Goal: Complete application form

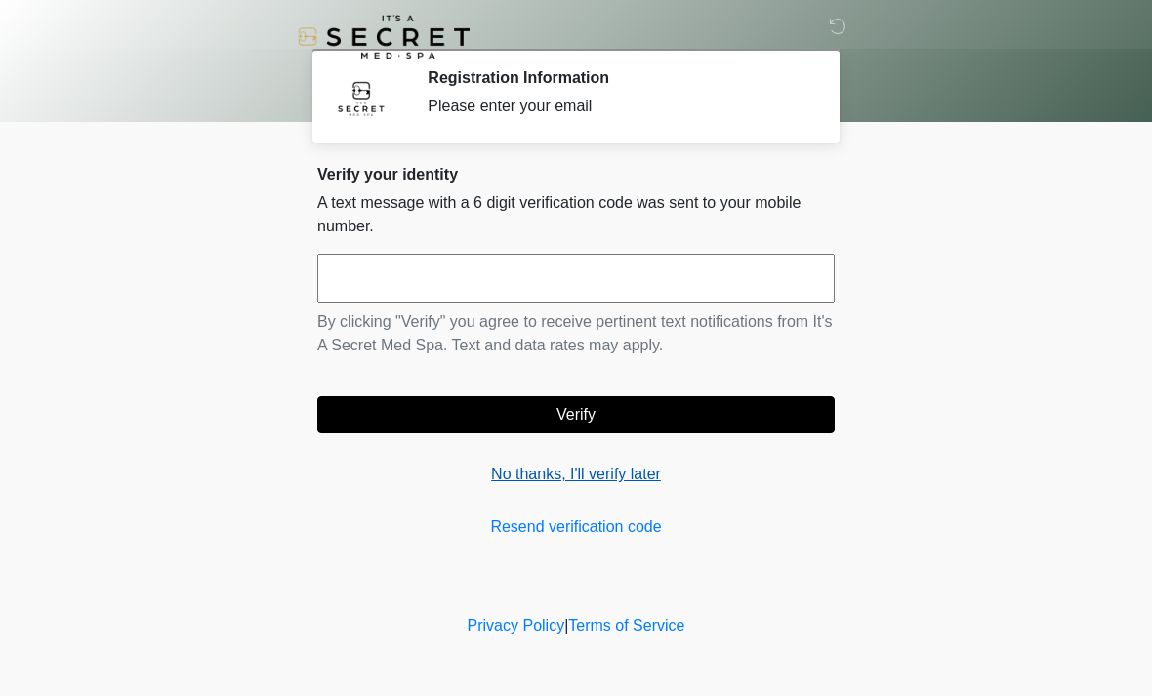
click at [609, 479] on link "No thanks, I'll verify later" at bounding box center [575, 474] width 517 height 23
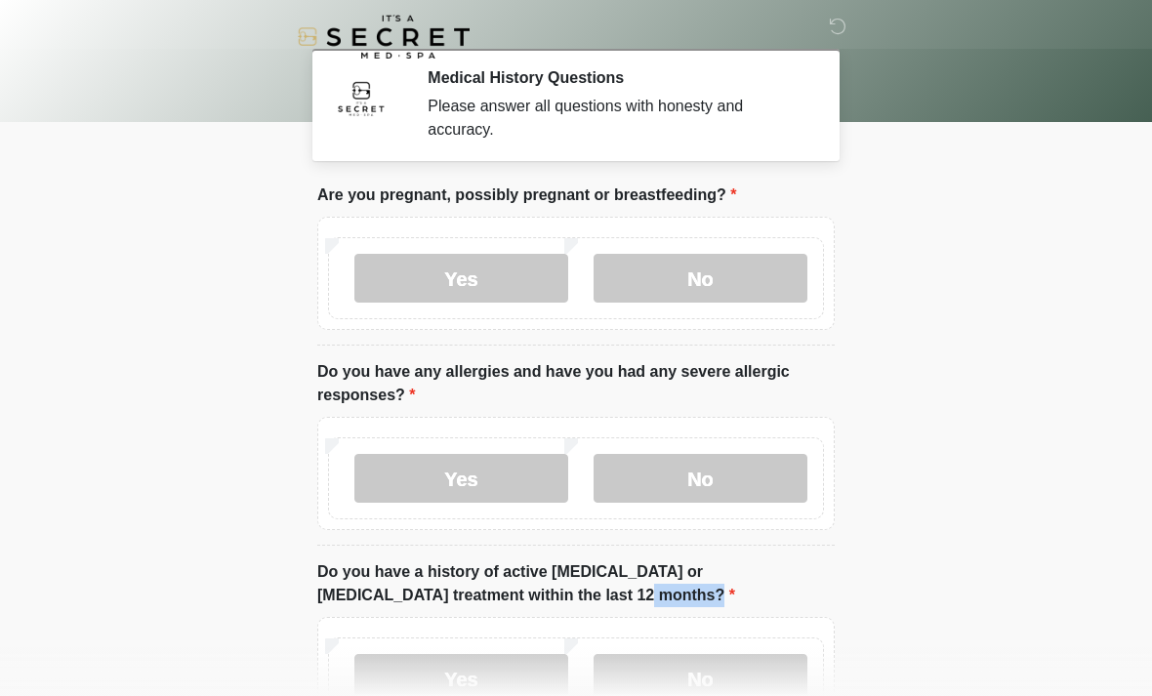
click at [83, 515] on body "‎ ‎ Medical History Questions Please answer all questions with honesty and accu…" at bounding box center [576, 348] width 1152 height 696
click at [83, 514] on body "‎ ‎ Medical History Questions Please answer all questions with honesty and accu…" at bounding box center [576, 348] width 1152 height 696
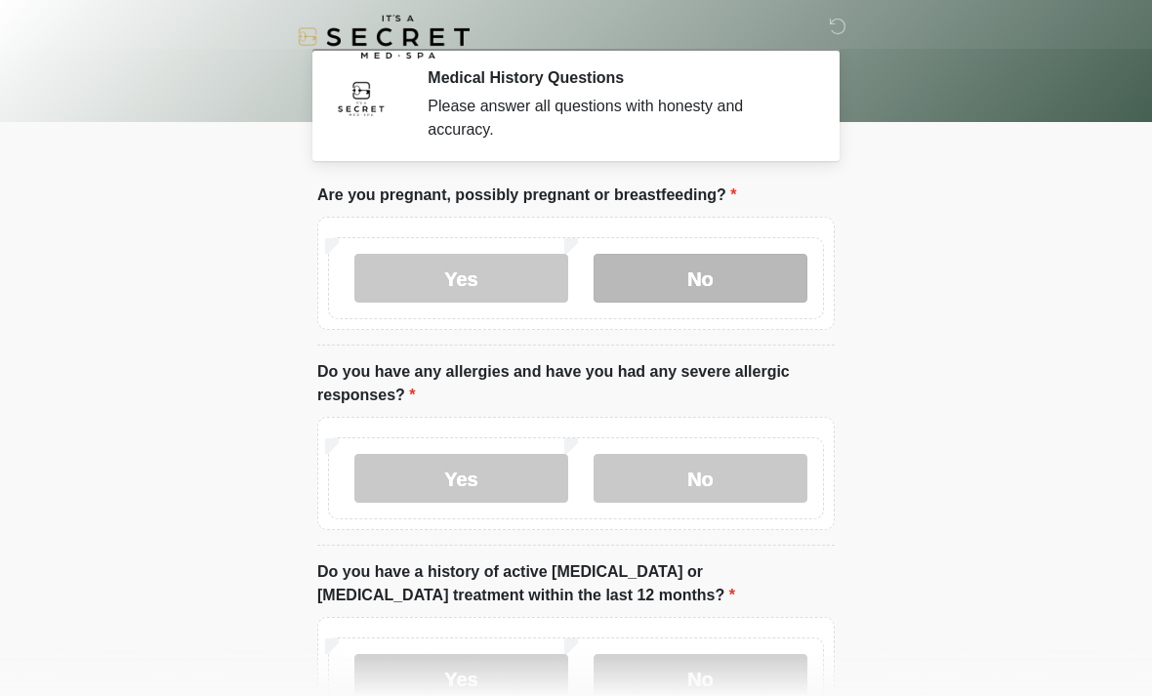
click at [755, 286] on label "No" at bounding box center [701, 278] width 214 height 49
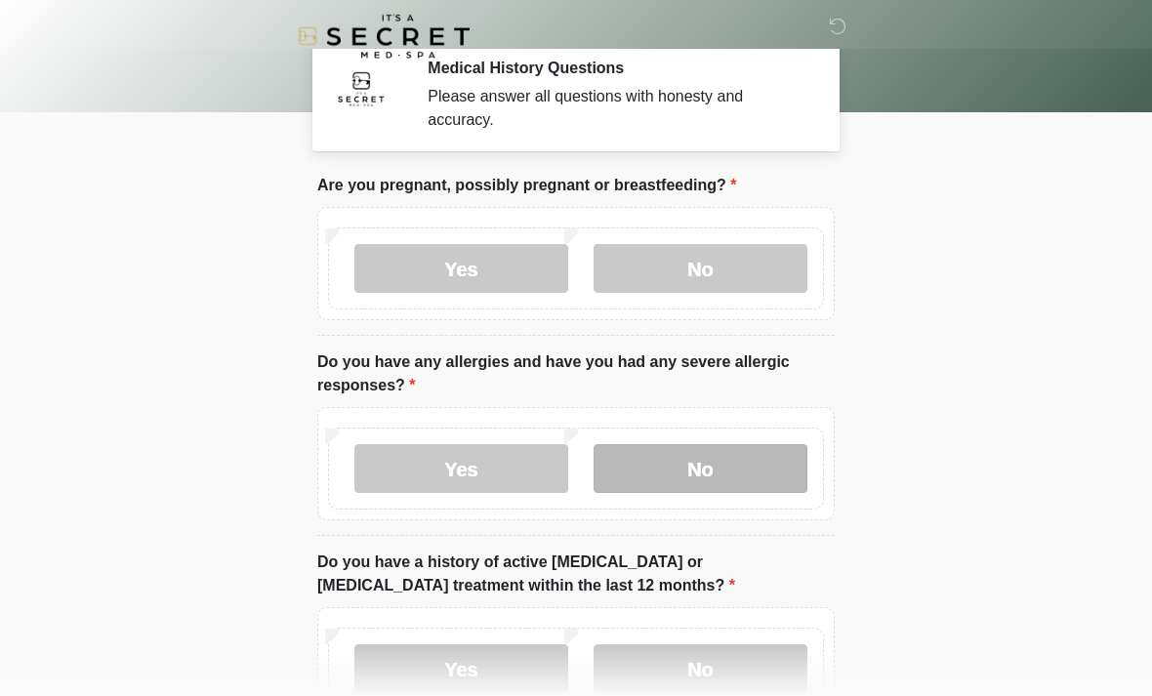
click at [732, 466] on label "No" at bounding box center [701, 469] width 214 height 49
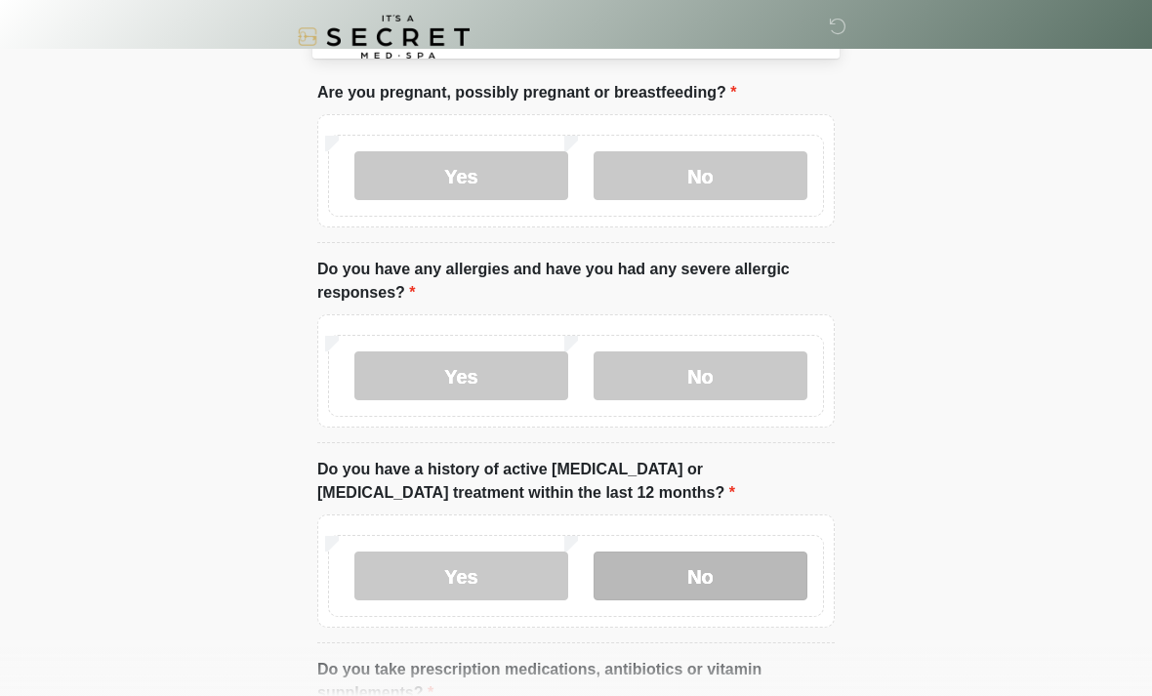
click at [747, 561] on label "No" at bounding box center [701, 576] width 214 height 49
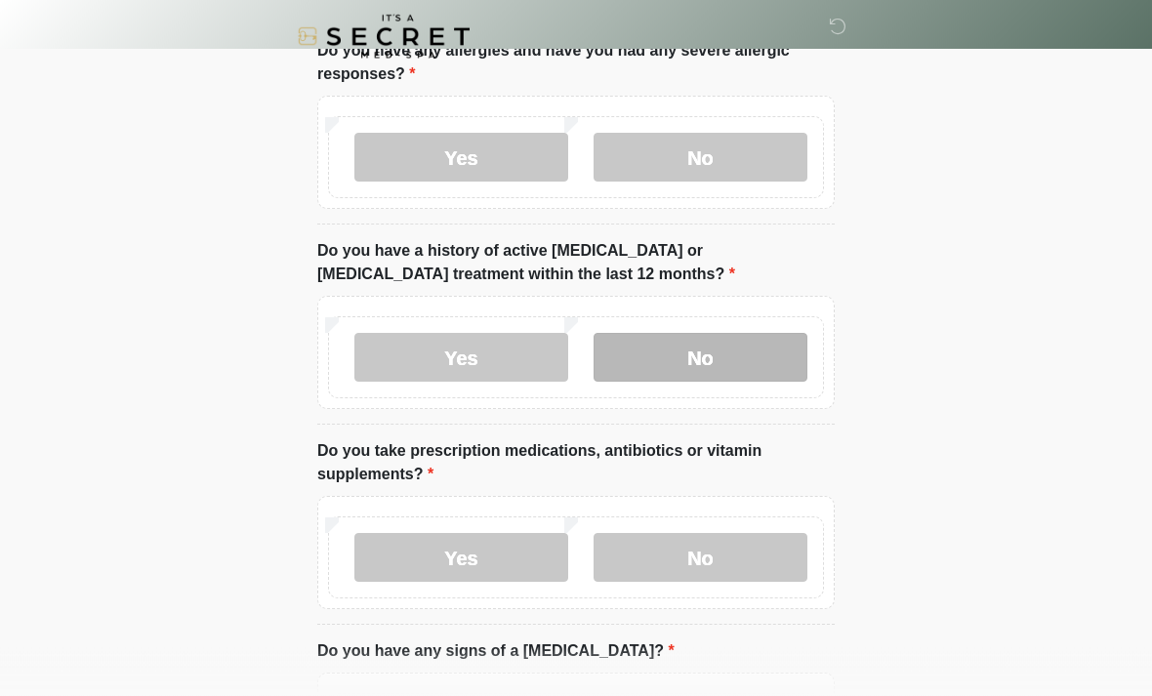
scroll to position [322, 0]
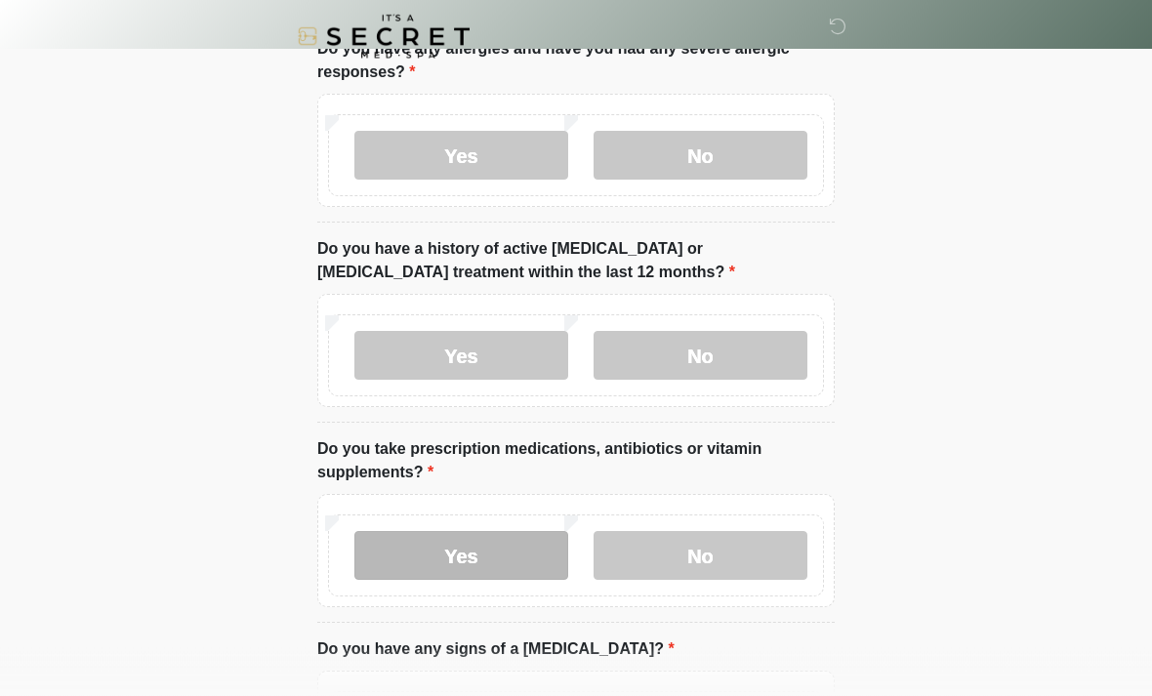
click at [414, 550] on label "Yes" at bounding box center [461, 556] width 214 height 49
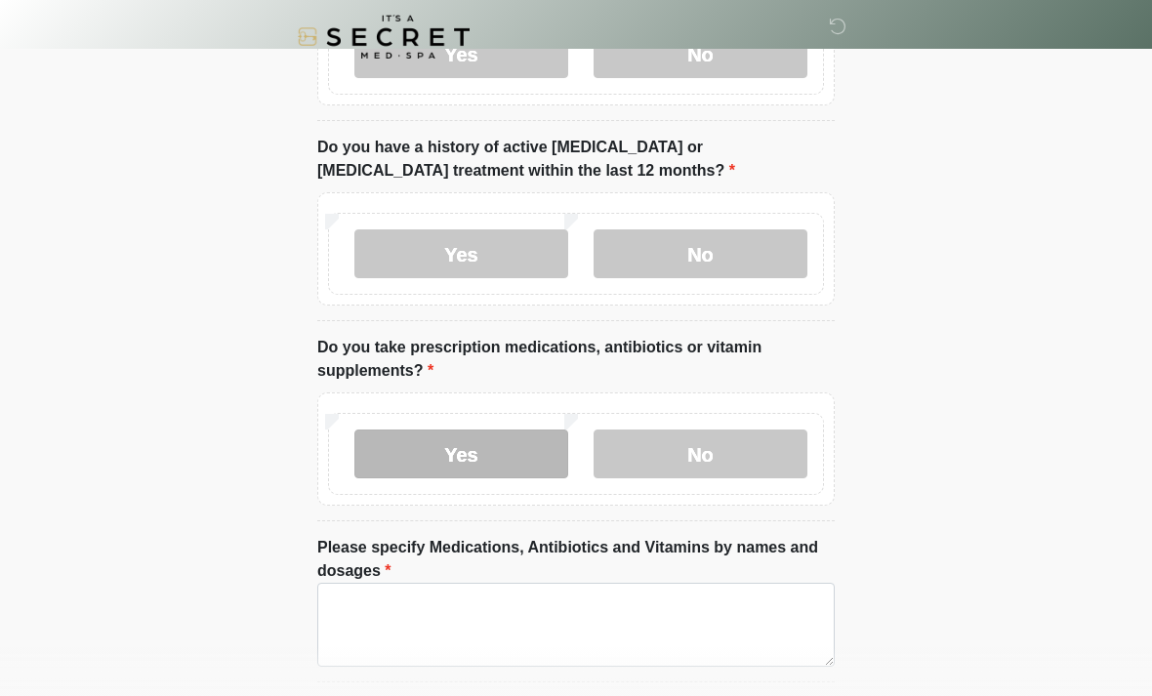
scroll to position [449, 0]
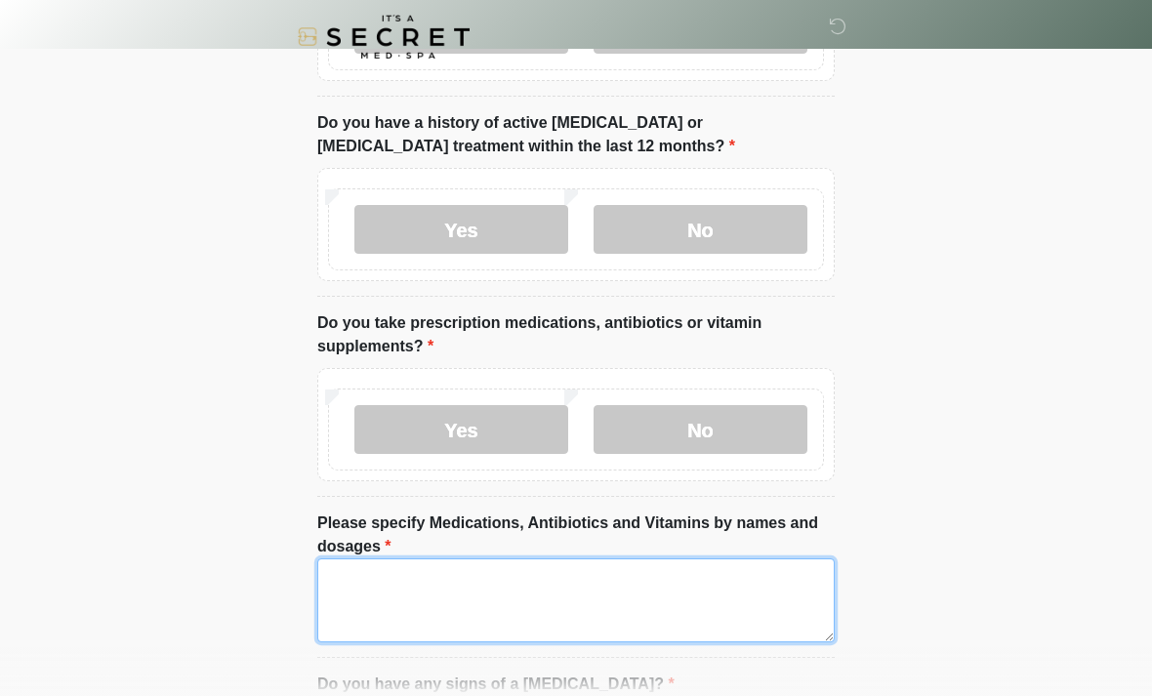
click at [764, 585] on textarea "Please specify Medications, Antibiotics and Vitamins by names and dosages" at bounding box center [575, 600] width 517 height 84
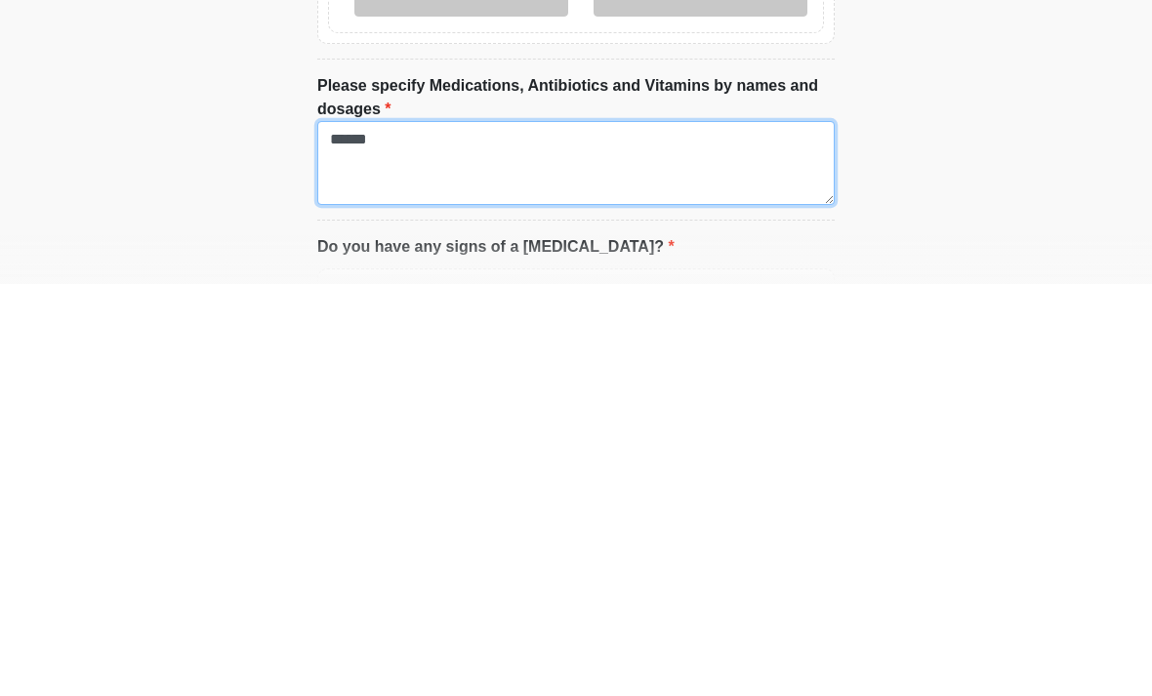
scroll to position [492, 0]
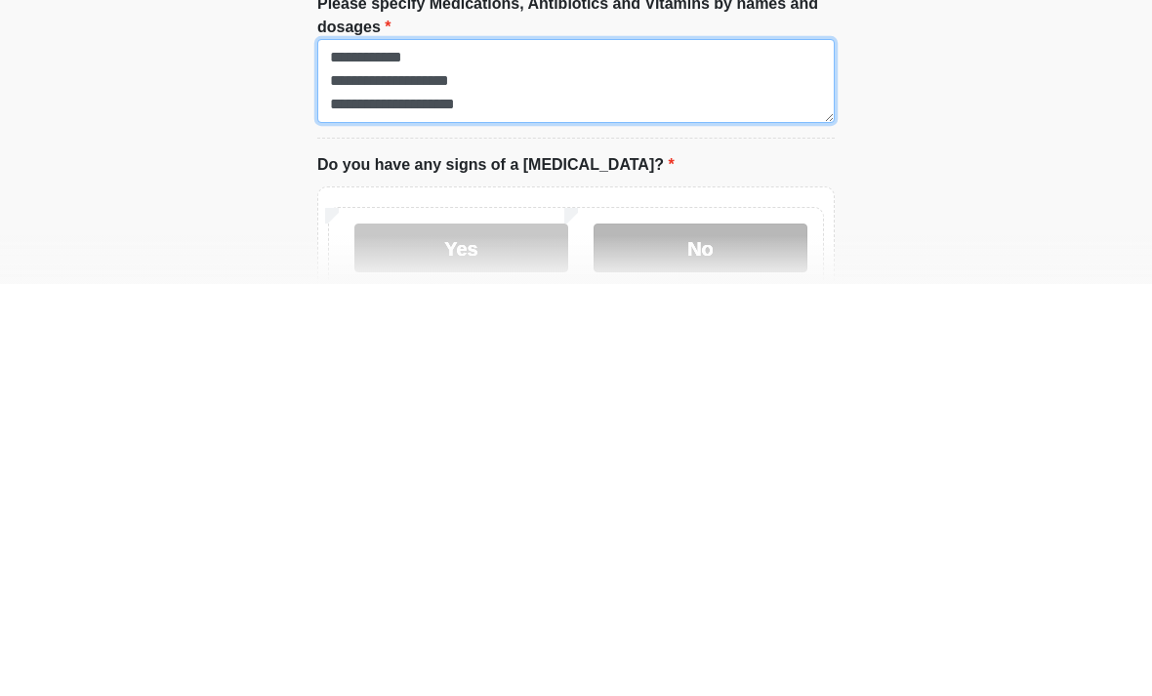
type textarea "**********"
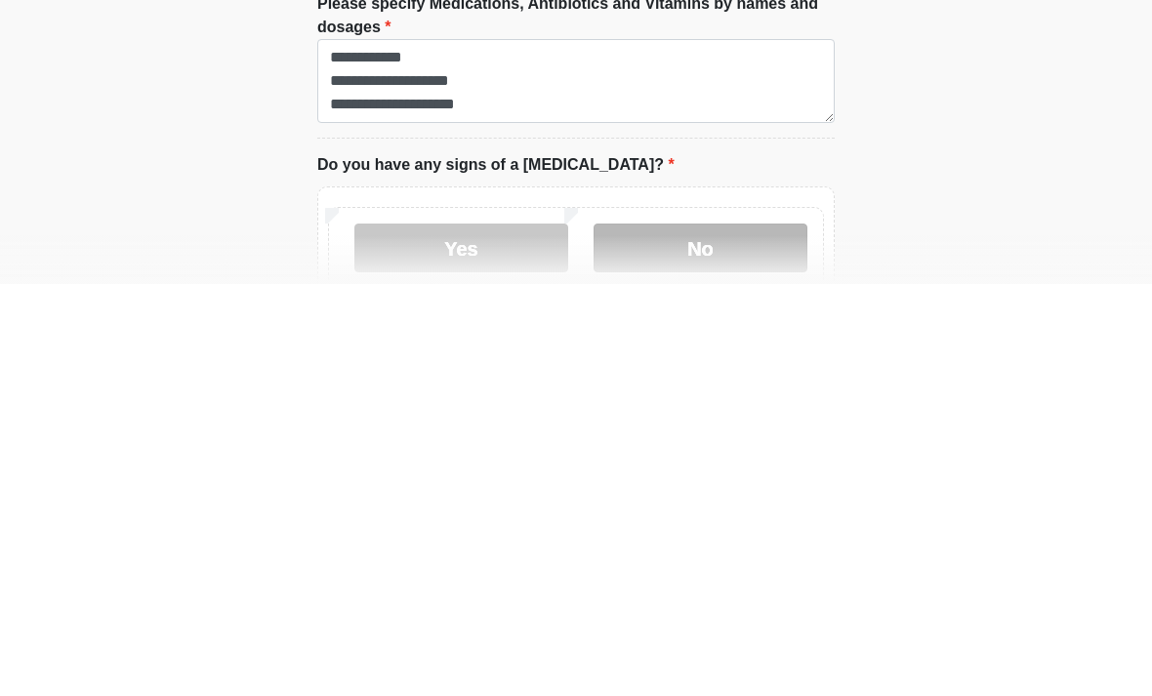
click at [726, 636] on label "No" at bounding box center [701, 660] width 214 height 49
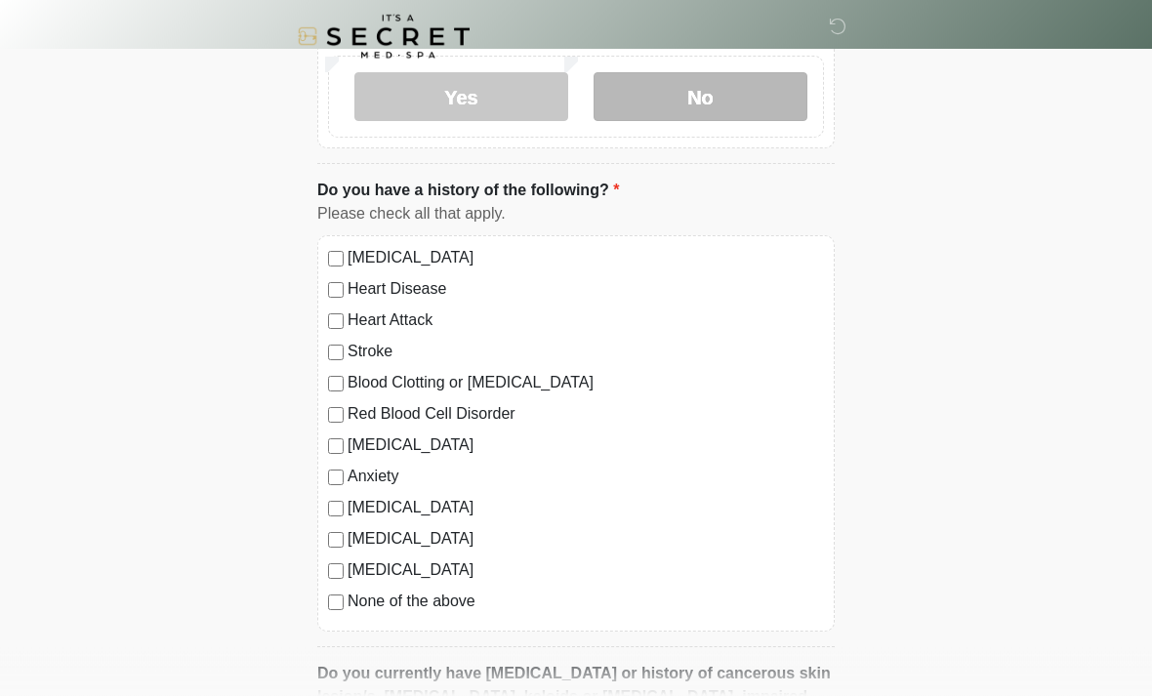
scroll to position [1120, 0]
click at [327, 609] on div "[MEDICAL_DATA] Heart Disease Heart Attack Stroke Blood Clotting or [MEDICAL_DAT…" at bounding box center [575, 433] width 517 height 396
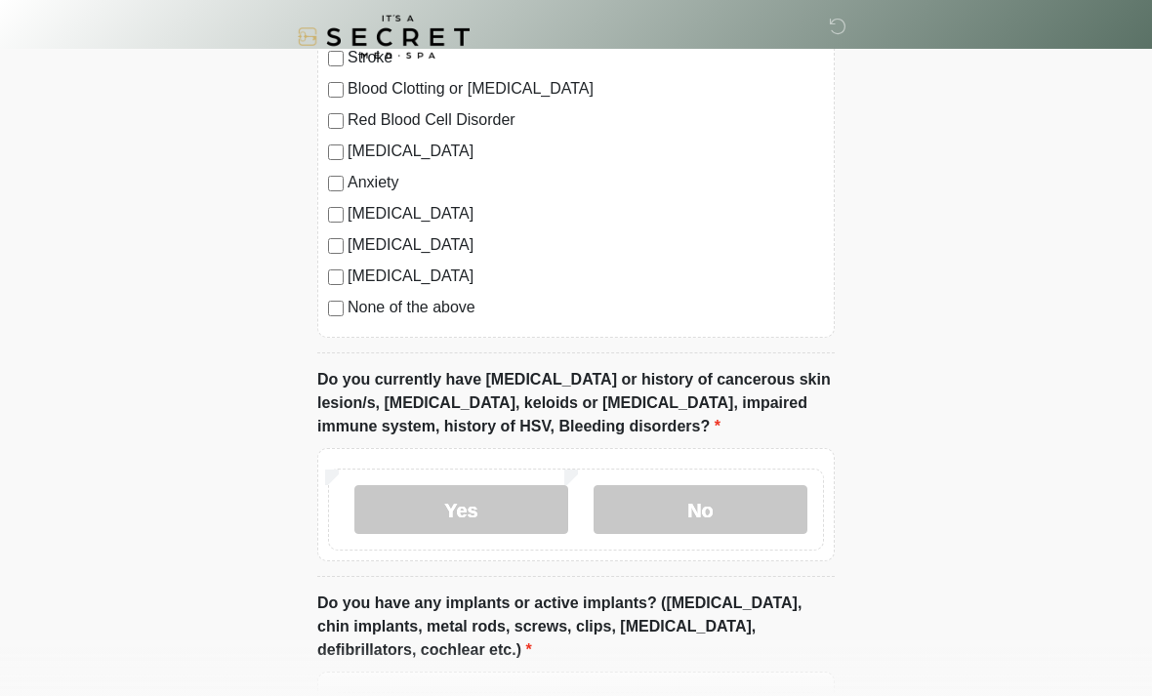
scroll to position [1425, 0]
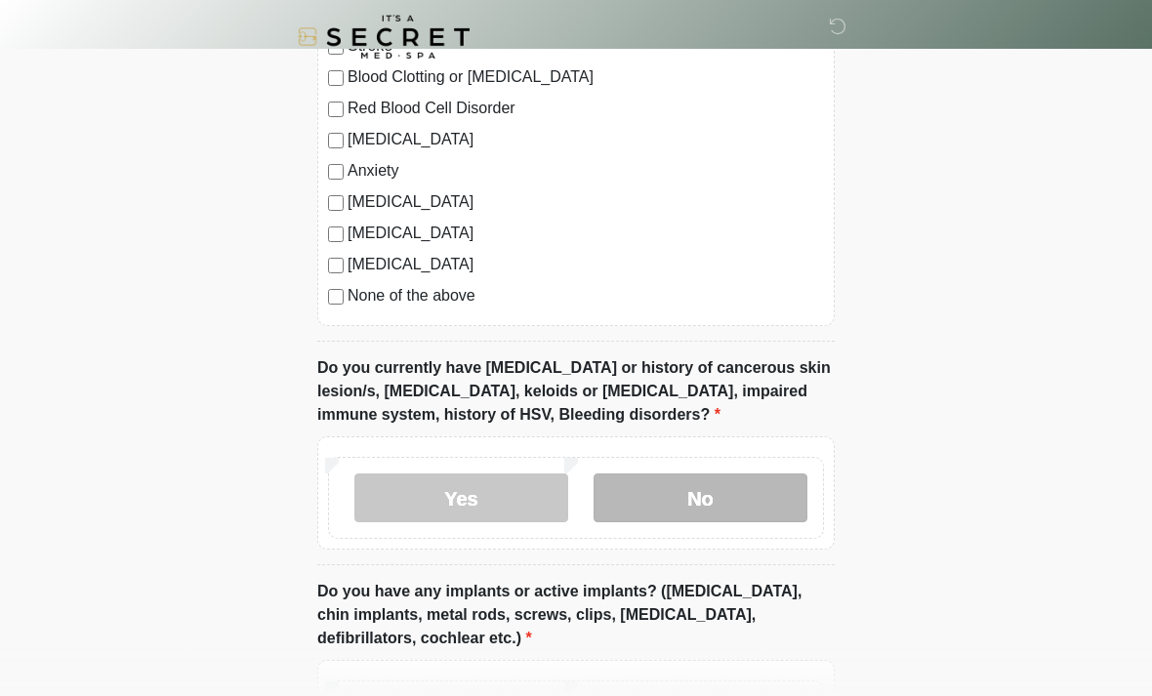
click at [740, 511] on label "No" at bounding box center [701, 498] width 214 height 49
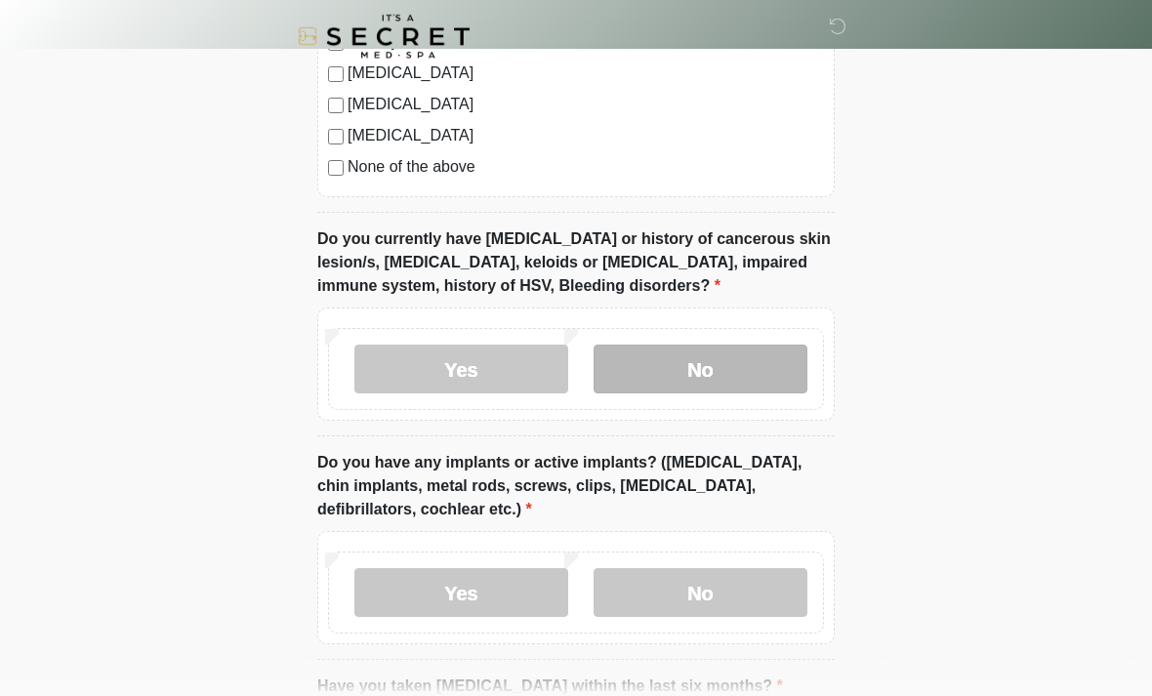
scroll to position [1556, 0]
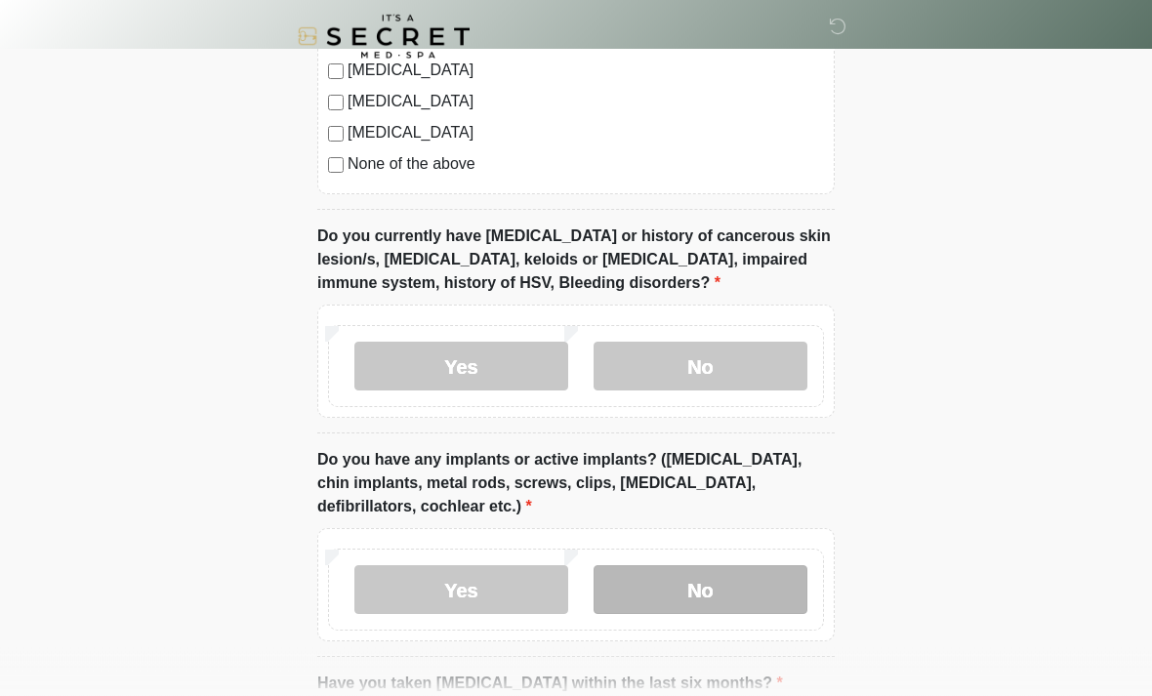
click at [763, 587] on label "No" at bounding box center [701, 590] width 214 height 49
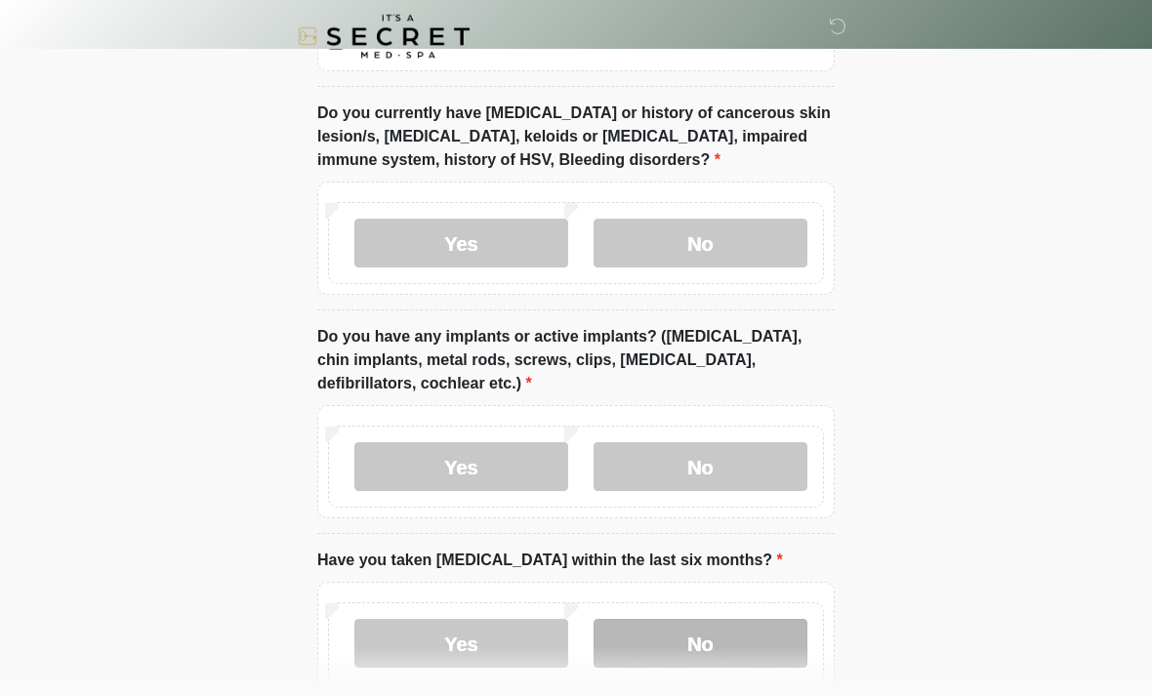
click at [747, 638] on label "No" at bounding box center [701, 644] width 214 height 49
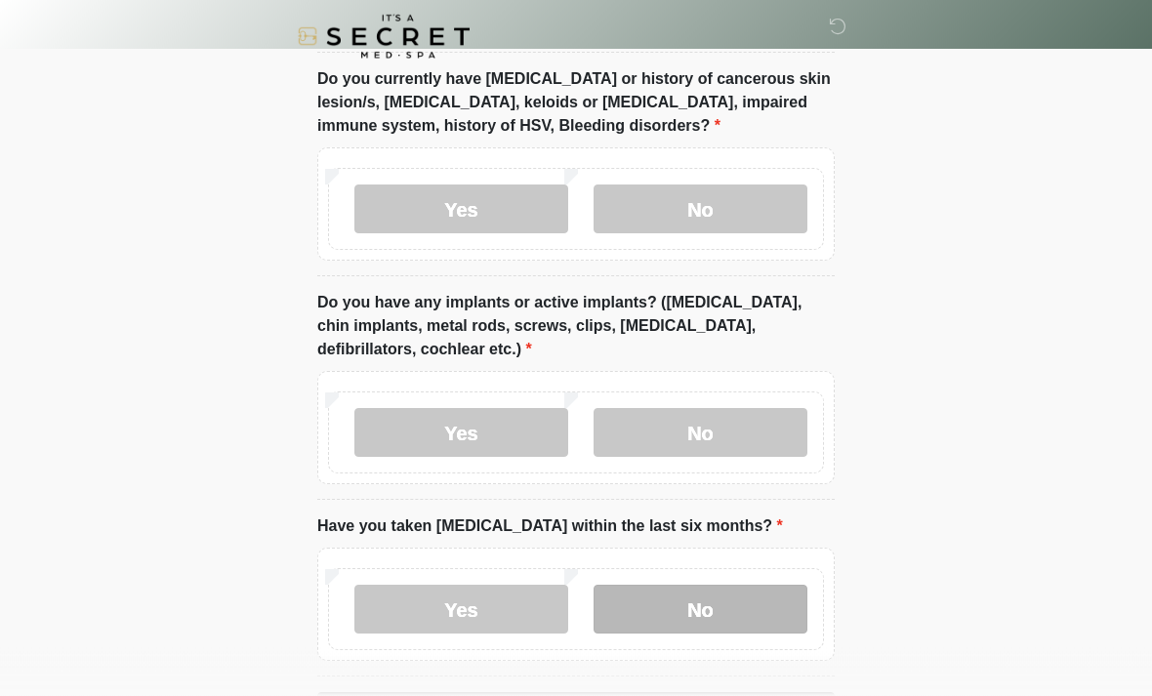
scroll to position [1786, 0]
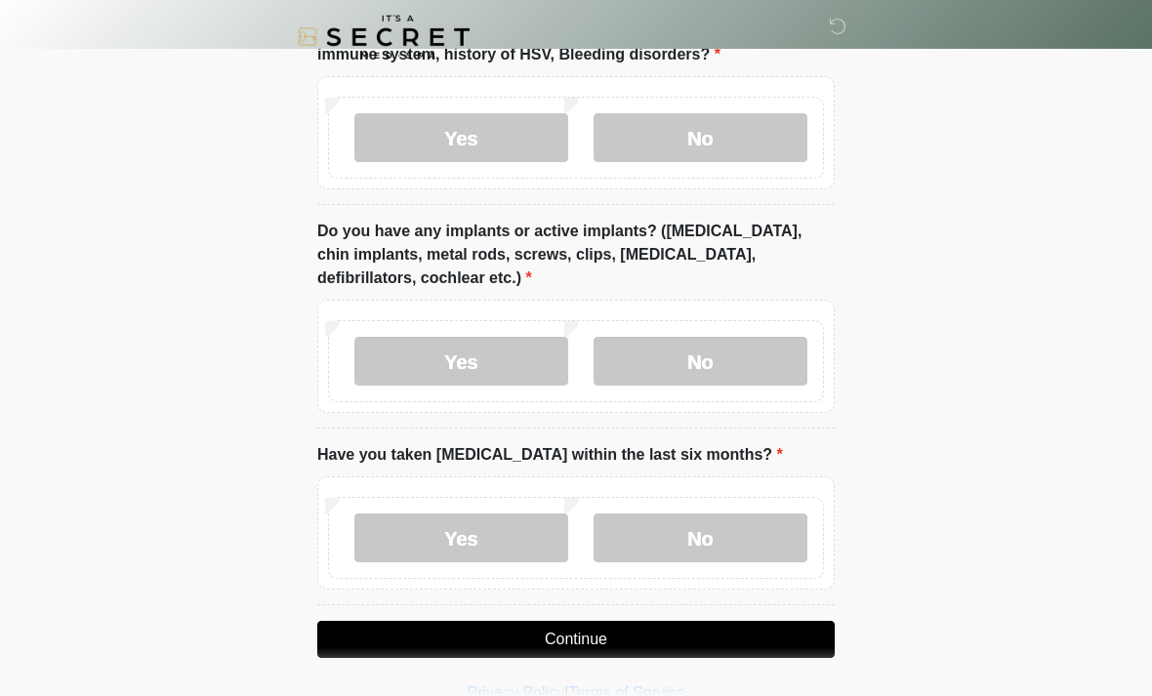
click at [778, 638] on button "Continue" at bounding box center [575, 639] width 517 height 37
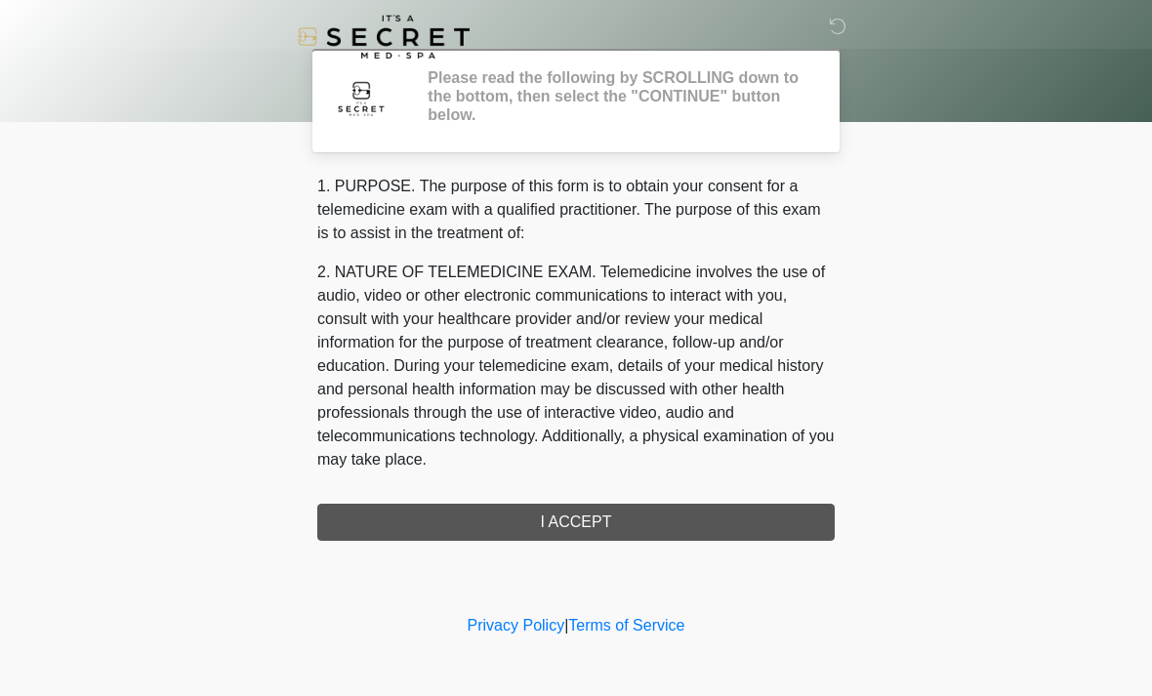
scroll to position [0, 0]
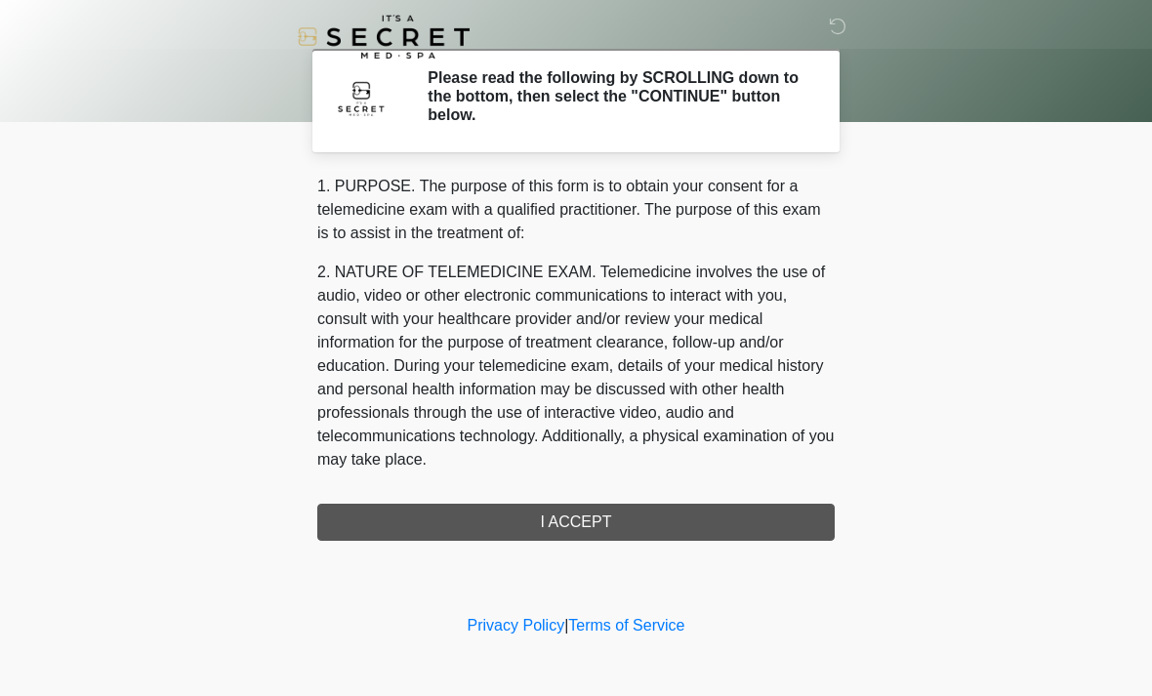
click at [768, 517] on div "1. PURPOSE. The purpose of this form is to obtain your consent for a telemedici…" at bounding box center [575, 358] width 517 height 366
click at [684, 520] on div "1. PURPOSE. The purpose of this form is to obtain your consent for a telemedici…" at bounding box center [575, 358] width 517 height 366
click at [605, 515] on div "1. PURPOSE. The purpose of this form is to obtain your consent for a telemedici…" at bounding box center [575, 358] width 517 height 366
click at [702, 519] on div "1. PURPOSE. The purpose of this form is to obtain your consent for a telemedici…" at bounding box center [575, 358] width 517 height 366
click at [563, 523] on div "1. PURPOSE. The purpose of this form is to obtain your consent for a telemedici…" at bounding box center [575, 358] width 517 height 366
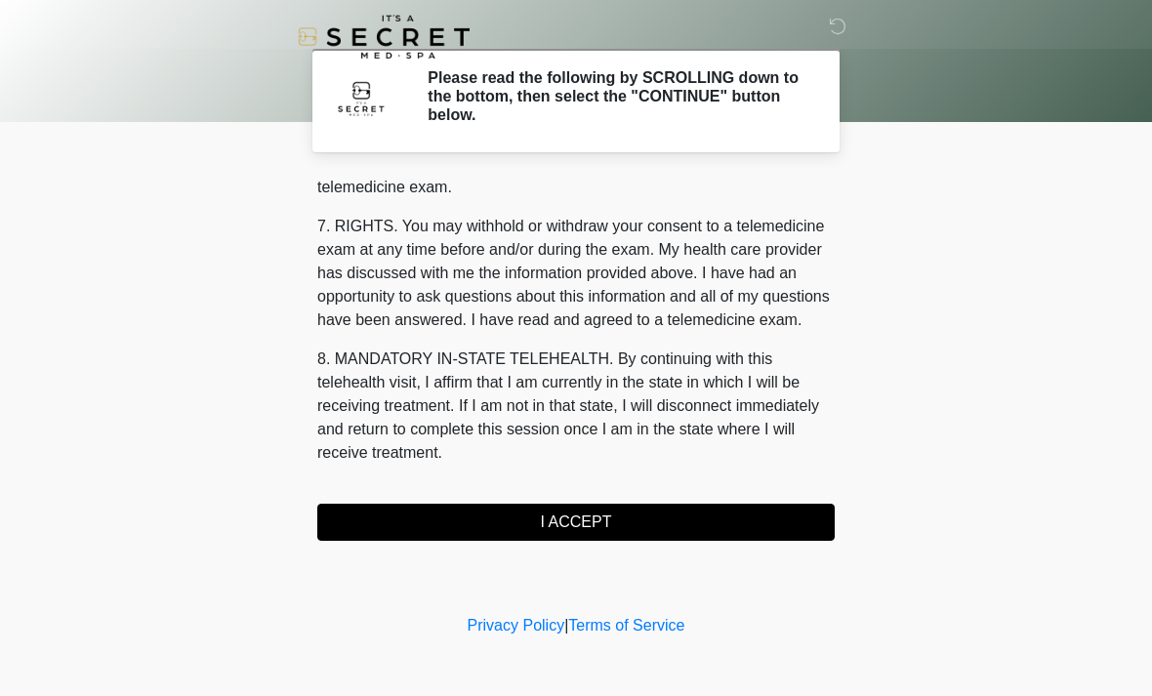
scroll to position [827, 0]
click at [694, 514] on button "I ACCEPT" at bounding box center [575, 522] width 517 height 37
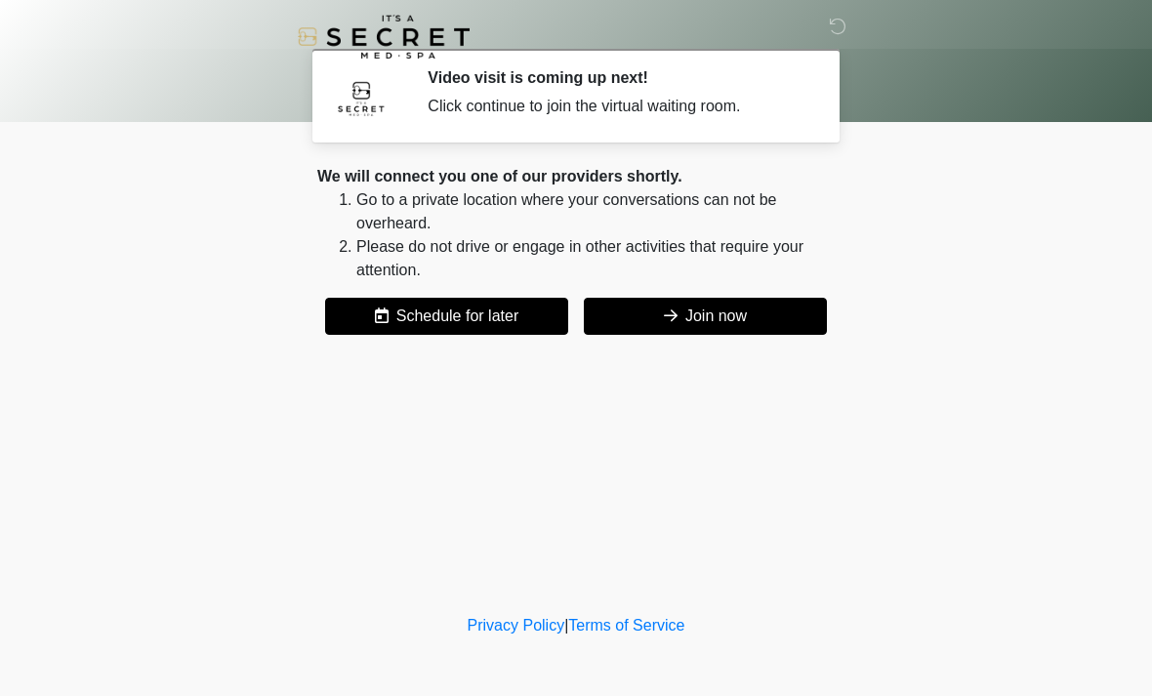
click at [748, 330] on button "Join now" at bounding box center [705, 316] width 243 height 37
